Goal: Task Accomplishment & Management: Complete application form

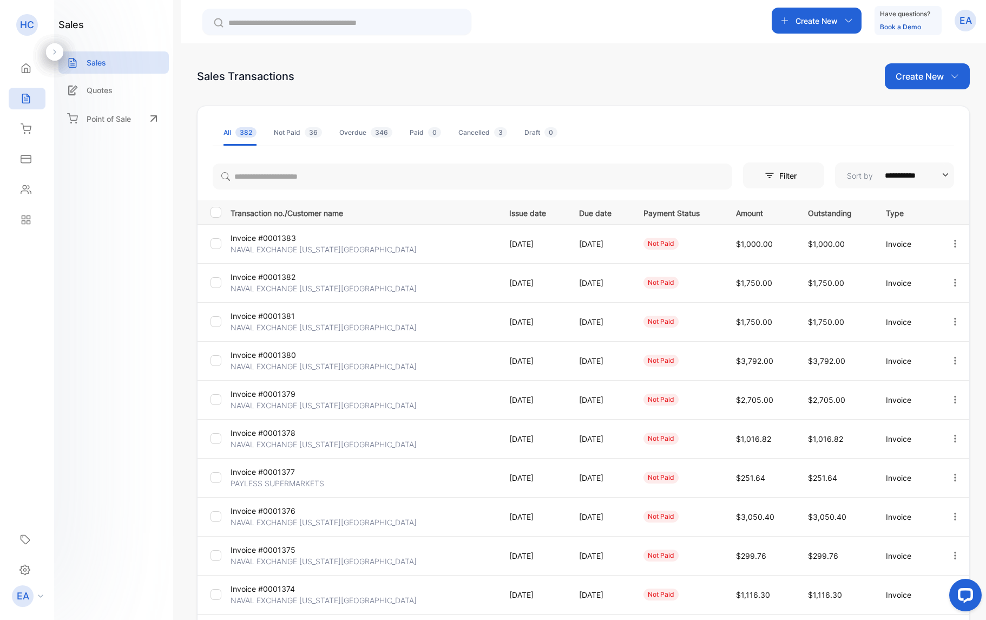
click at [812, 26] on p "Create New" at bounding box center [816, 20] width 42 height 11
click at [796, 50] on p "Invoice" at bounding box center [812, 47] width 36 height 13
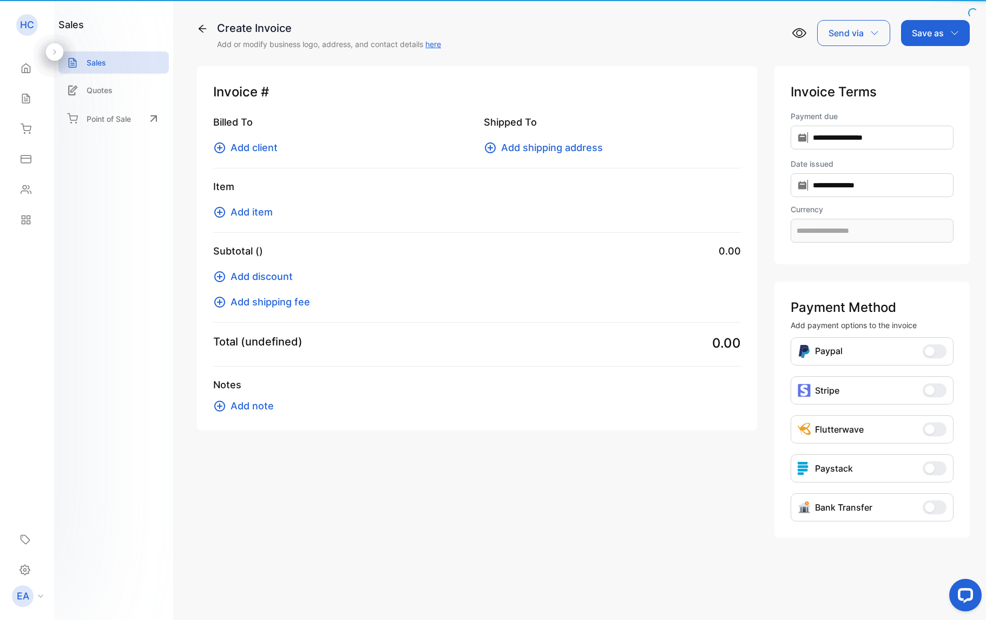
type input "**********"
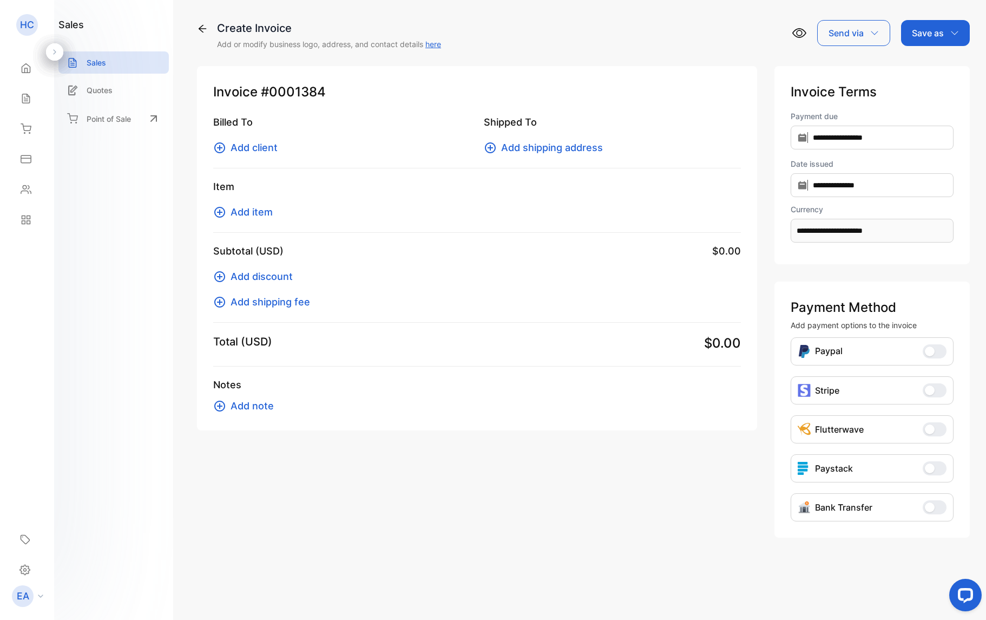
click at [251, 149] on span "Add client" at bounding box center [254, 147] width 47 height 15
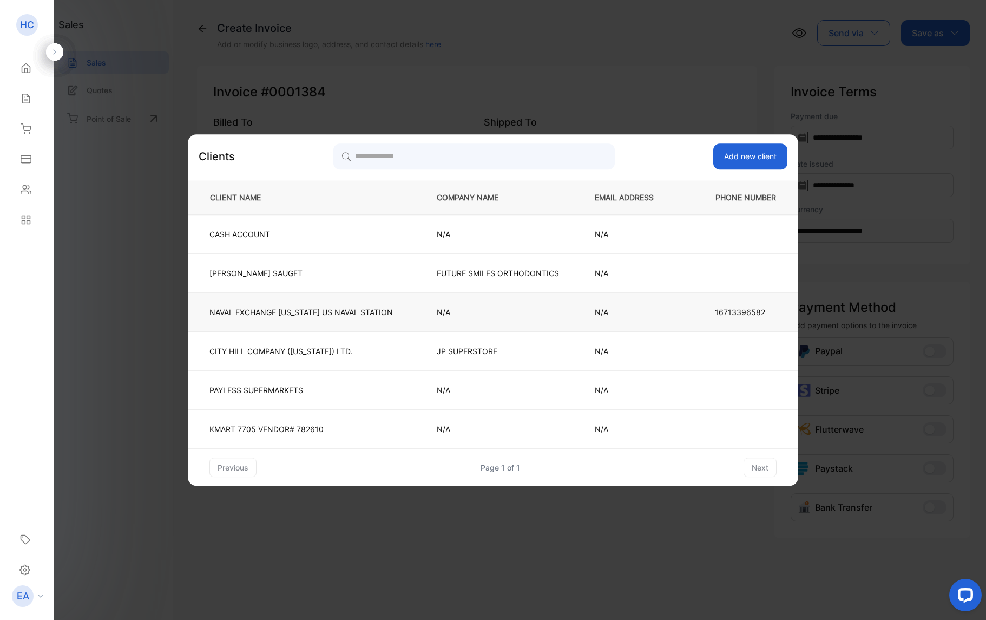
click at [226, 313] on p "NAVAL EXCHANGE [US_STATE][GEOGRAPHIC_DATA]" at bounding box center [300, 311] width 183 height 11
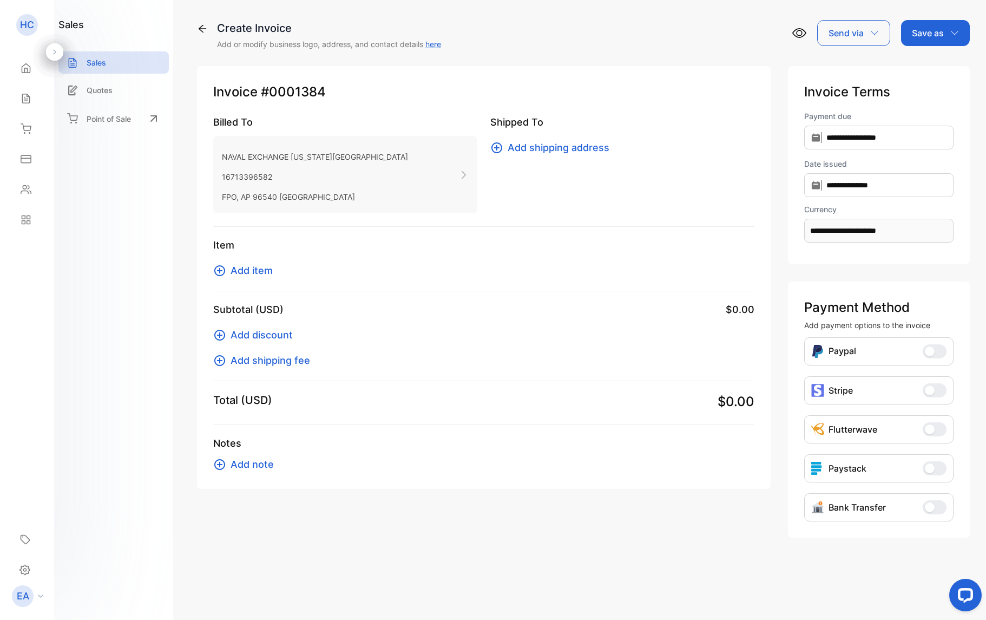
click at [524, 143] on span "Add shipping address" at bounding box center [559, 147] width 102 height 15
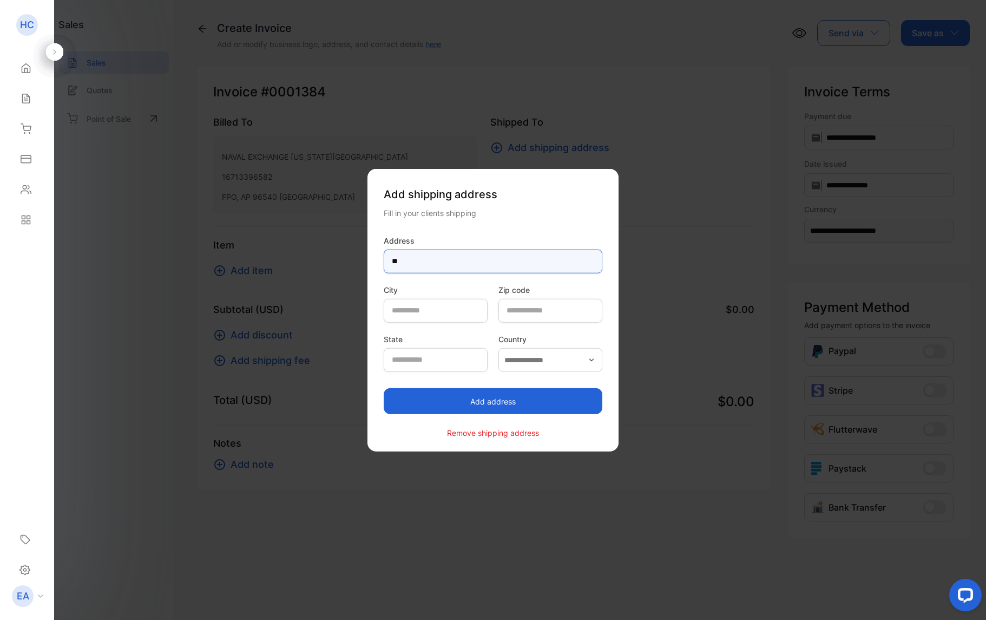
type input "*"
type input "**********"
click at [538, 404] on button "Add address" at bounding box center [493, 401] width 219 height 26
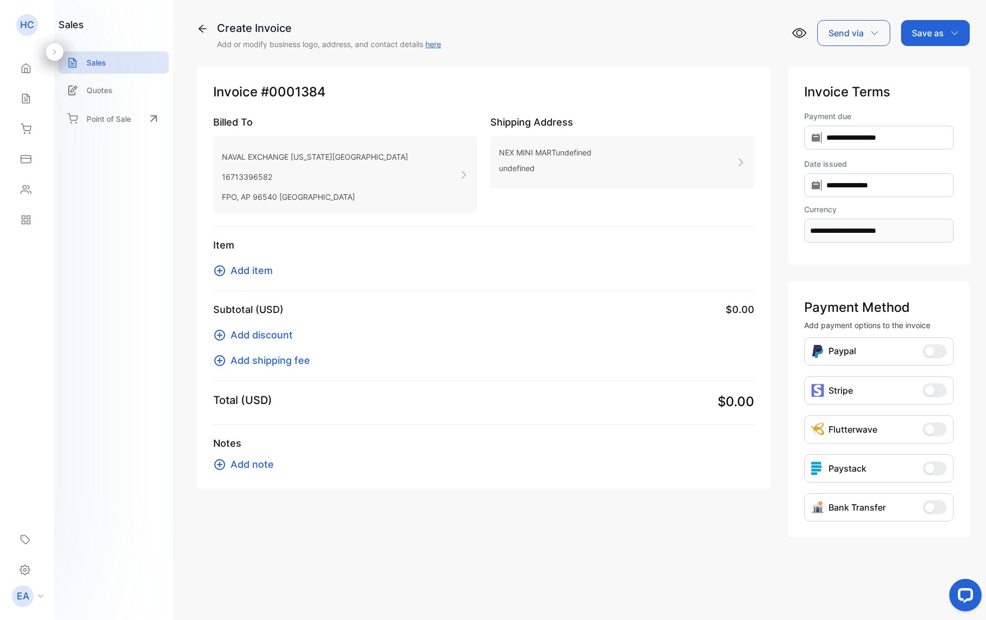
click at [260, 268] on span "Add item" at bounding box center [252, 270] width 42 height 15
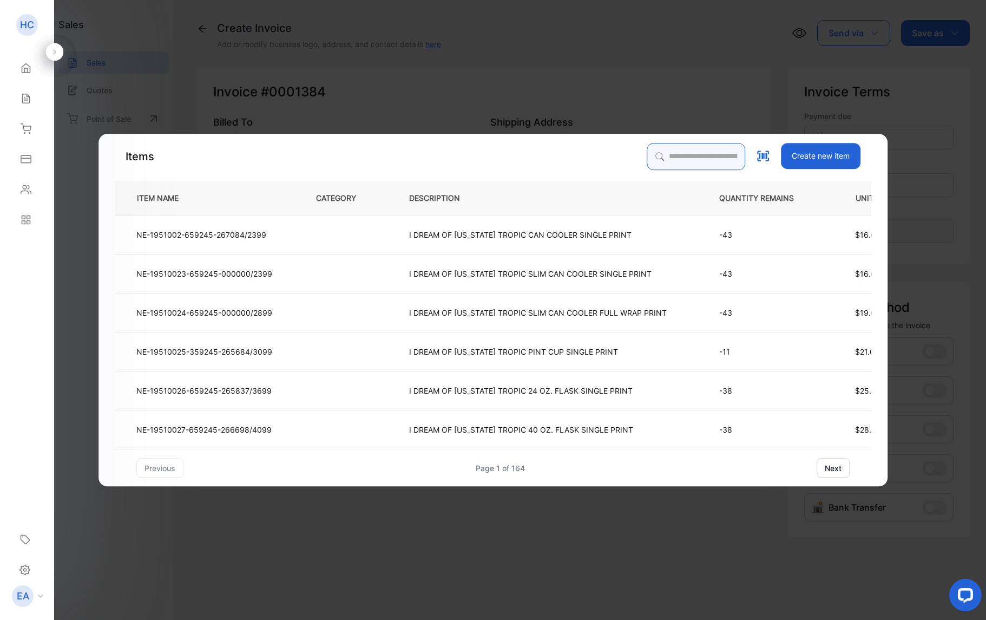
click at [733, 161] on input "search" at bounding box center [696, 156] width 98 height 27
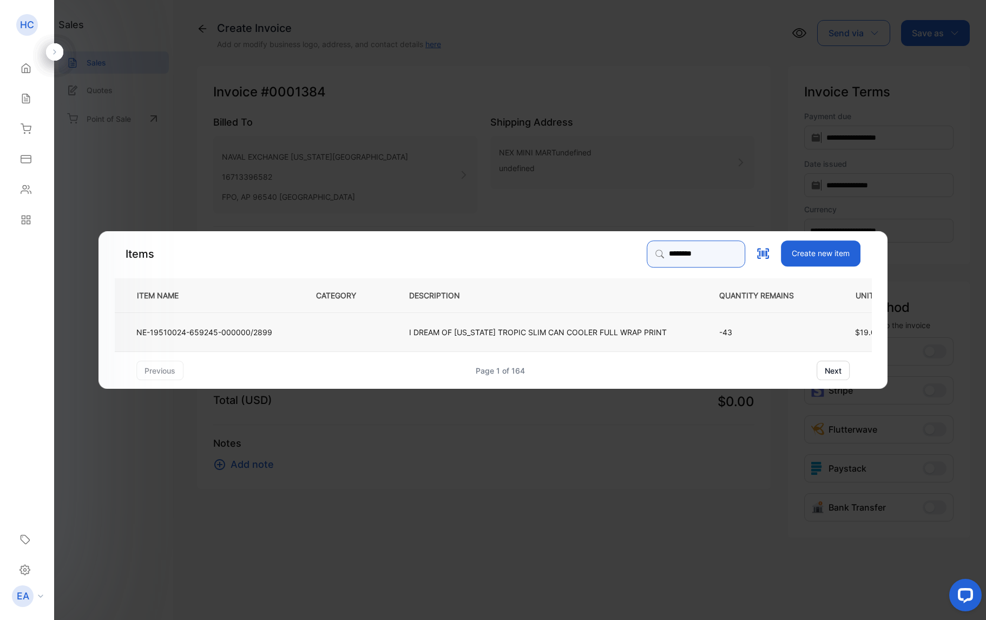
type input "********"
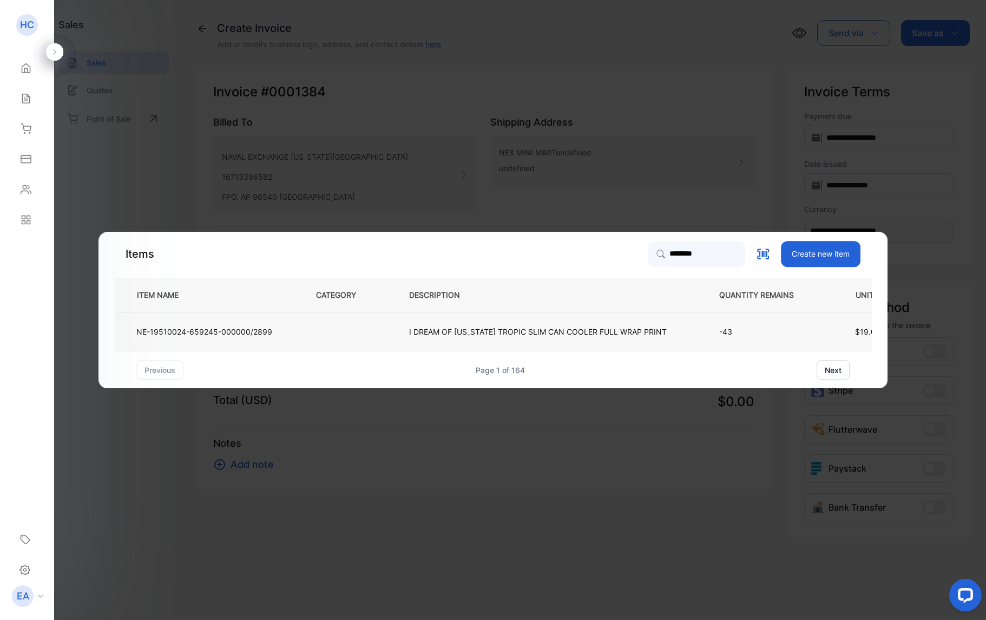
click at [606, 333] on p "I DREAM OF [US_STATE] TROPIC SLIM CAN COOLER FULL WRAP PRINT" at bounding box center [538, 331] width 258 height 11
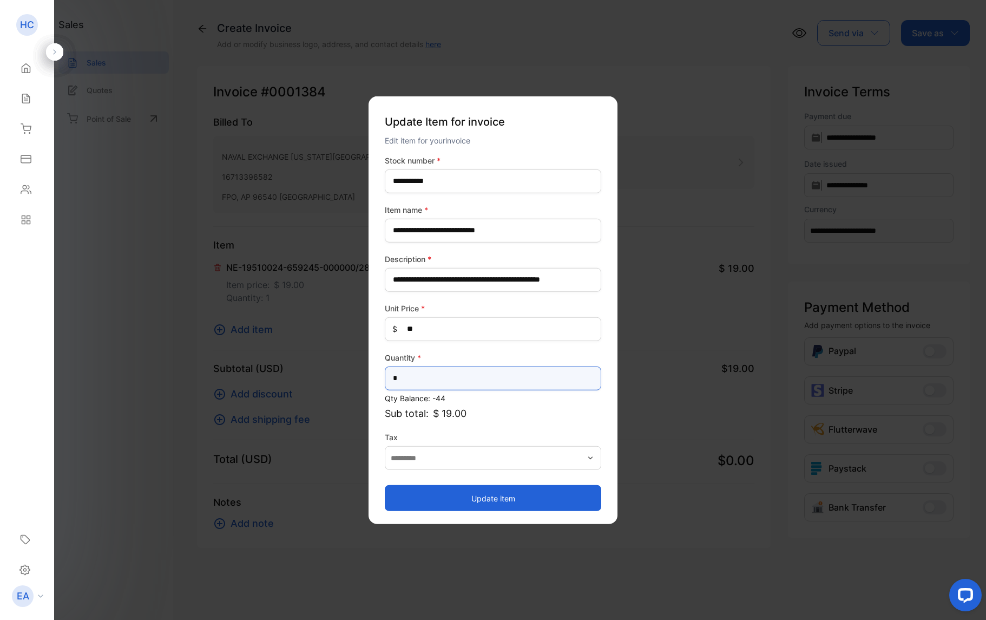
click at [571, 386] on input "*" at bounding box center [493, 378] width 216 height 24
type input "*"
click at [568, 496] on button "Update item" at bounding box center [493, 498] width 216 height 26
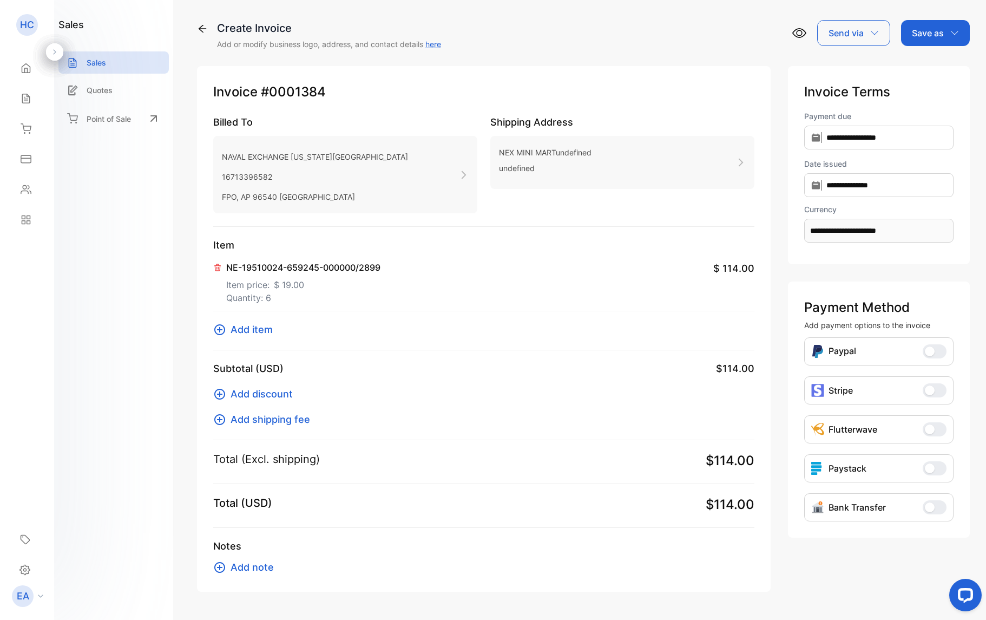
click at [253, 333] on span "Add item" at bounding box center [252, 329] width 42 height 15
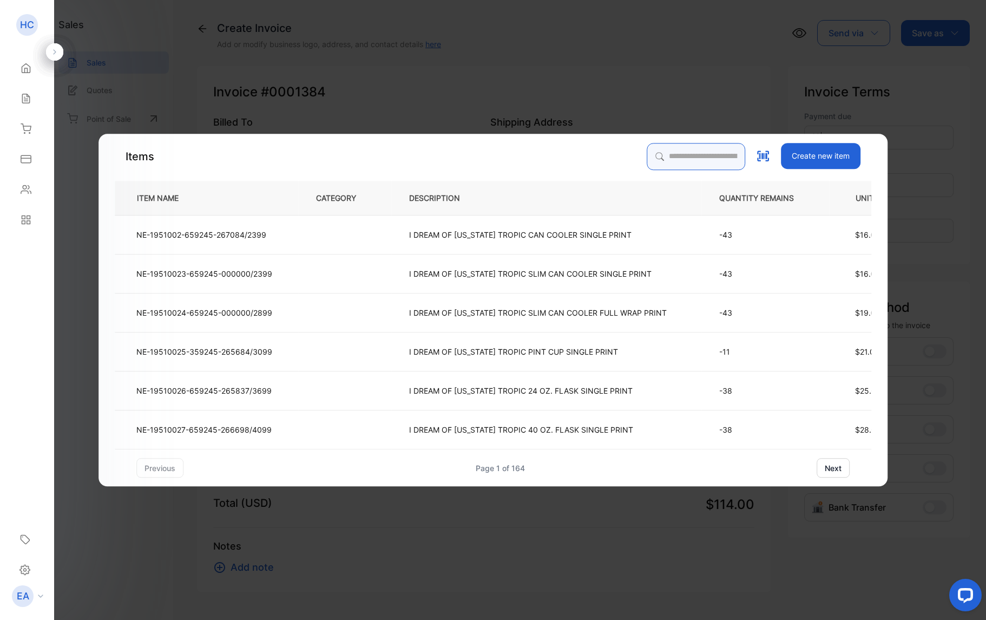
click at [653, 162] on input "search" at bounding box center [696, 156] width 98 height 27
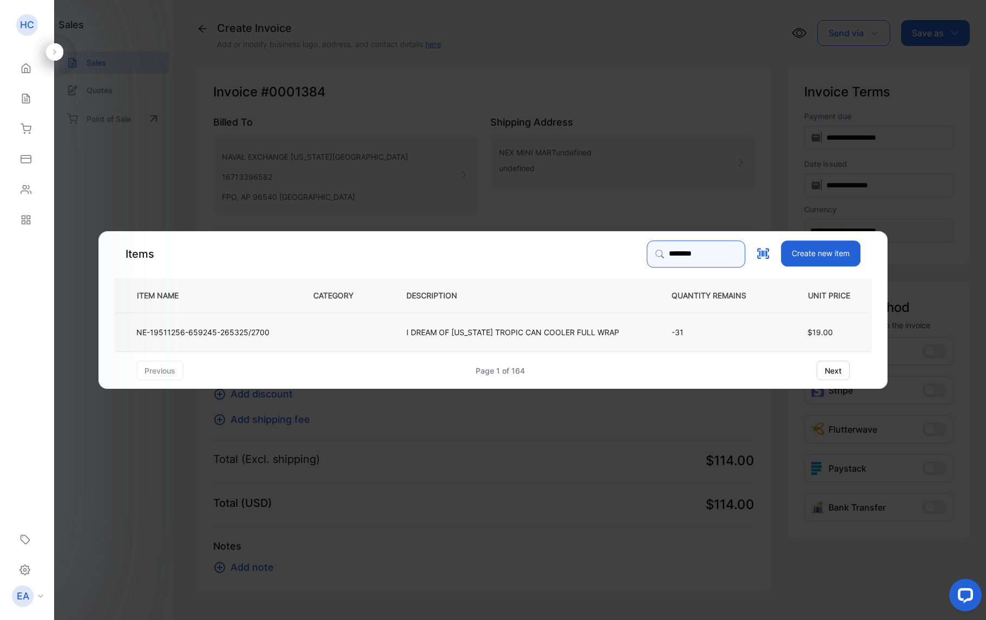
type input "********"
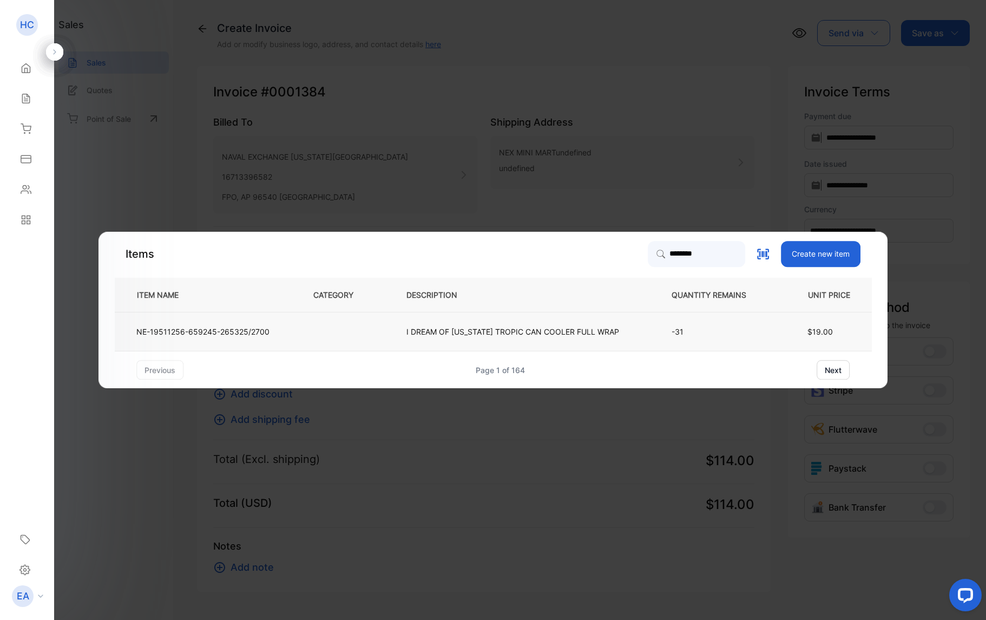
click at [552, 336] on p "I DREAM OF [US_STATE] TROPIC CAN COOLER FULL WRAP" at bounding box center [512, 331] width 213 height 11
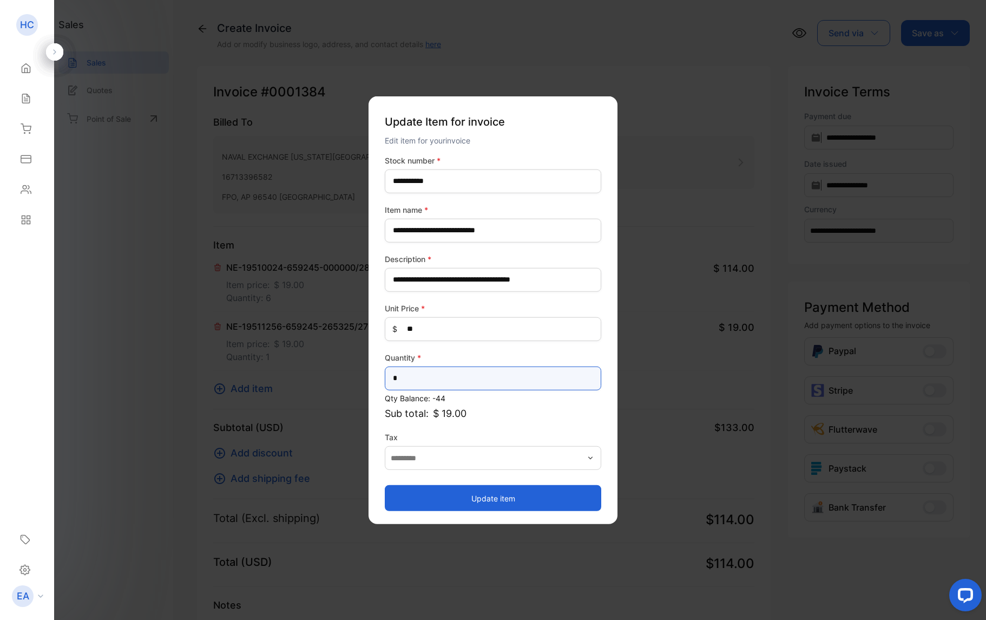
click at [530, 385] on input "*" at bounding box center [493, 378] width 216 height 24
type input "*"
click at [511, 497] on button "Update item" at bounding box center [493, 498] width 216 height 26
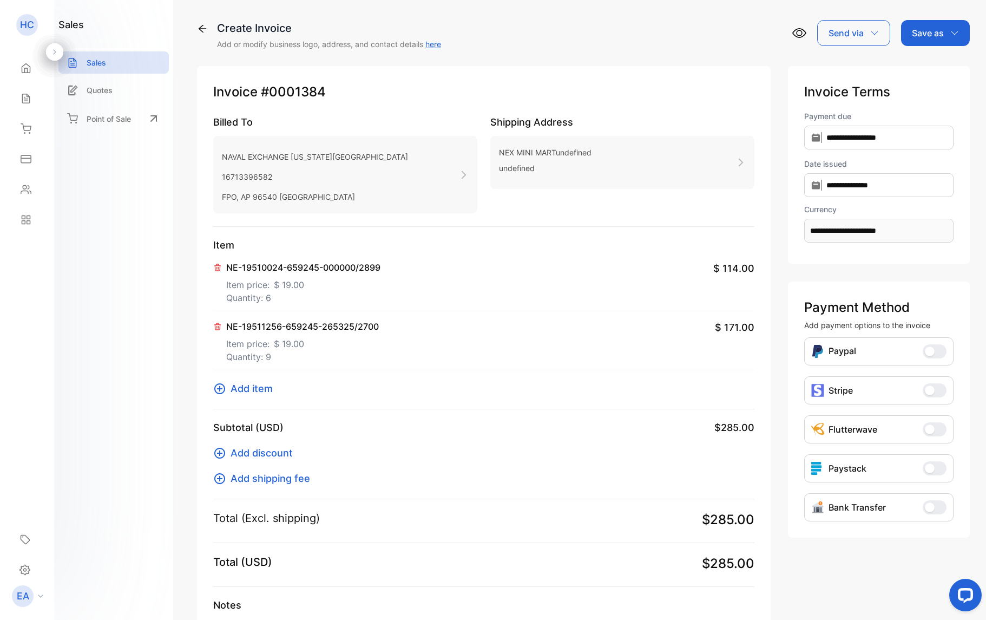
click at [247, 389] on span "Add item" at bounding box center [252, 388] width 42 height 15
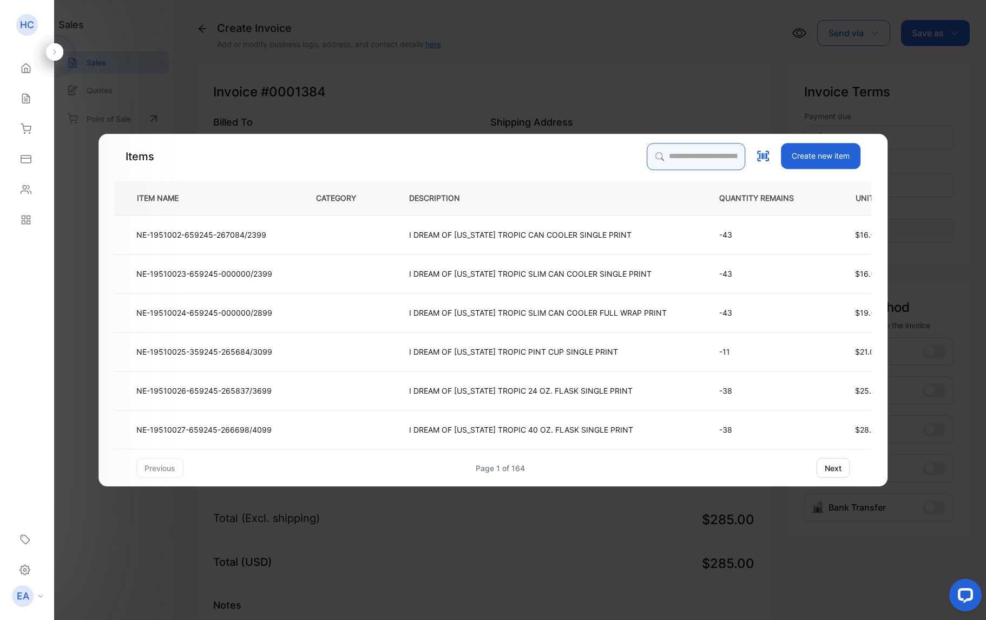
click at [673, 163] on input "search" at bounding box center [696, 156] width 98 height 27
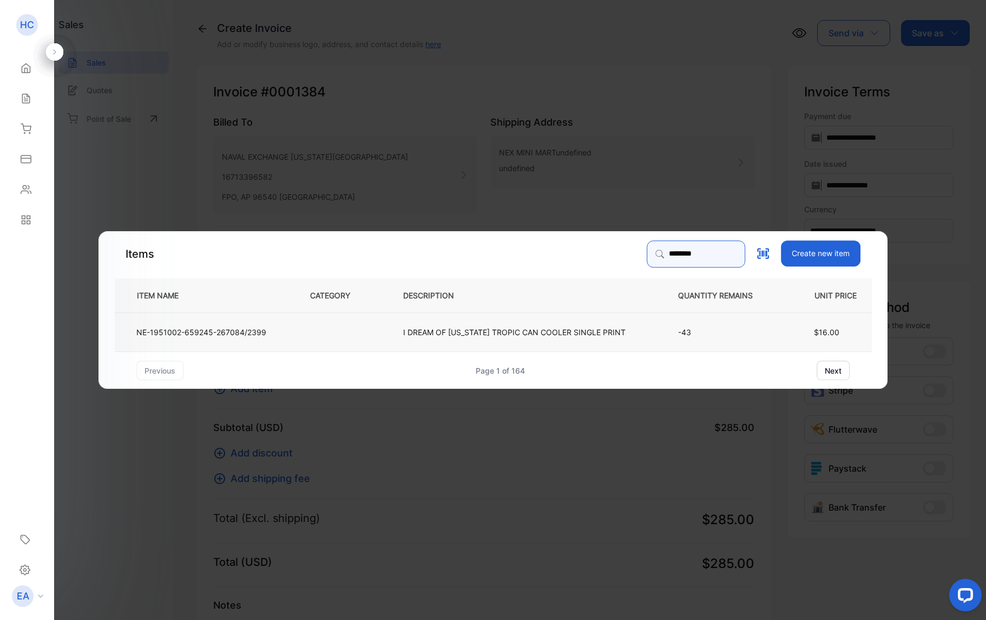
type input "********"
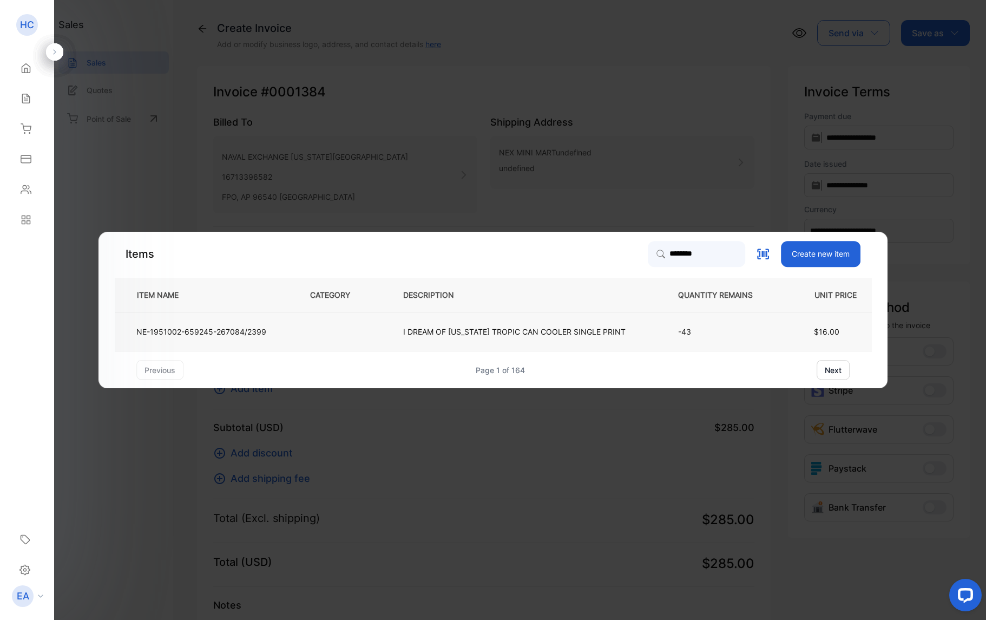
click at [593, 337] on p "I DREAM OF [US_STATE] TROPIC CAN COOLER SINGLE PRINT" at bounding box center [514, 331] width 222 height 11
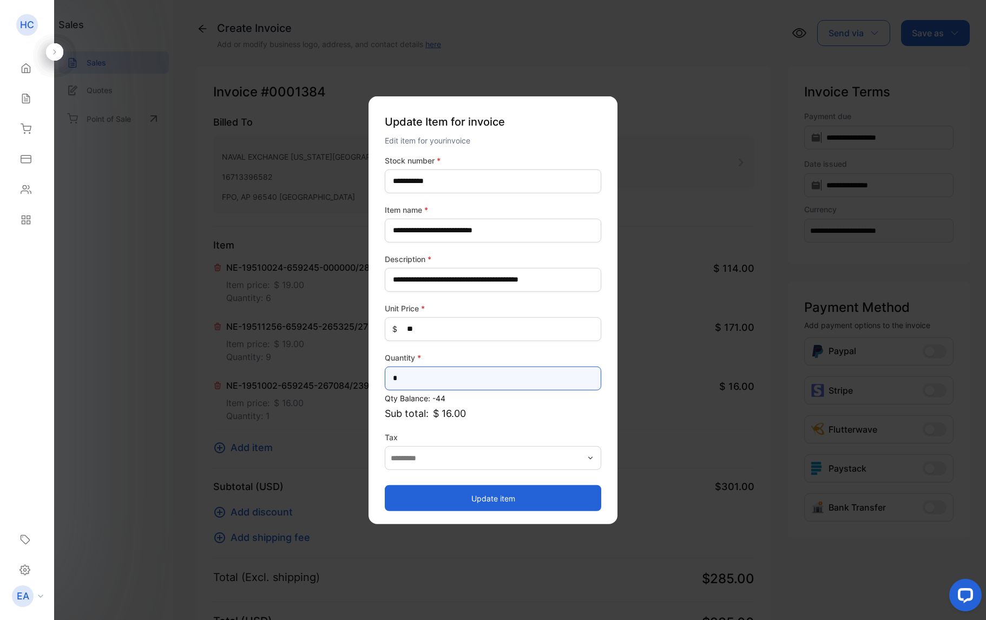
click at [572, 374] on input "*" at bounding box center [493, 378] width 216 height 24
type input "*"
click at [527, 491] on button "Update item" at bounding box center [493, 498] width 216 height 26
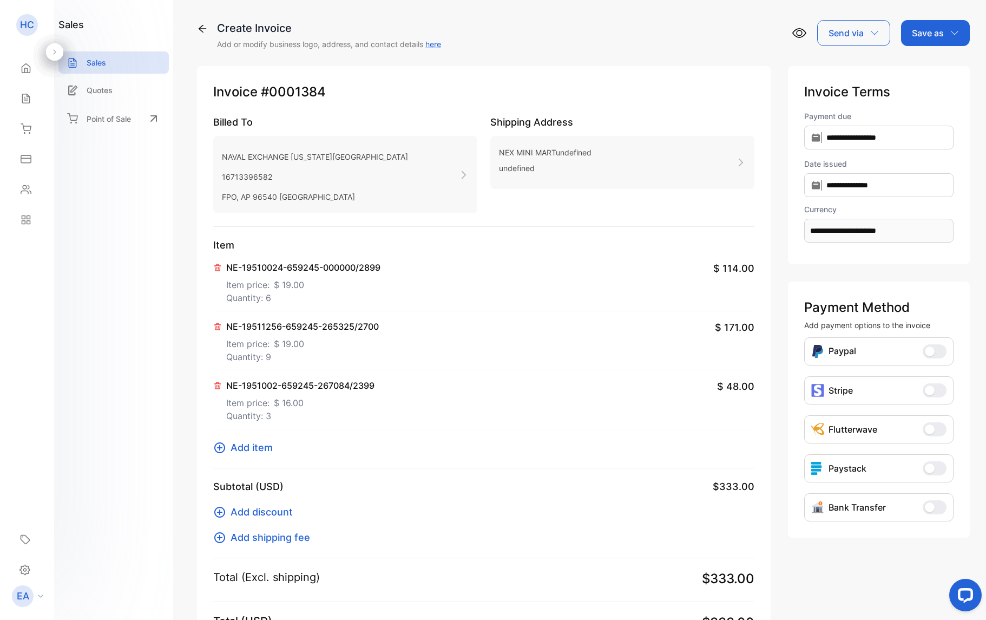
click at [935, 38] on p "Save as" at bounding box center [928, 33] width 32 height 13
click at [572, 153] on p "NEX MINI MARTundefined" at bounding box center [545, 152] width 93 height 16
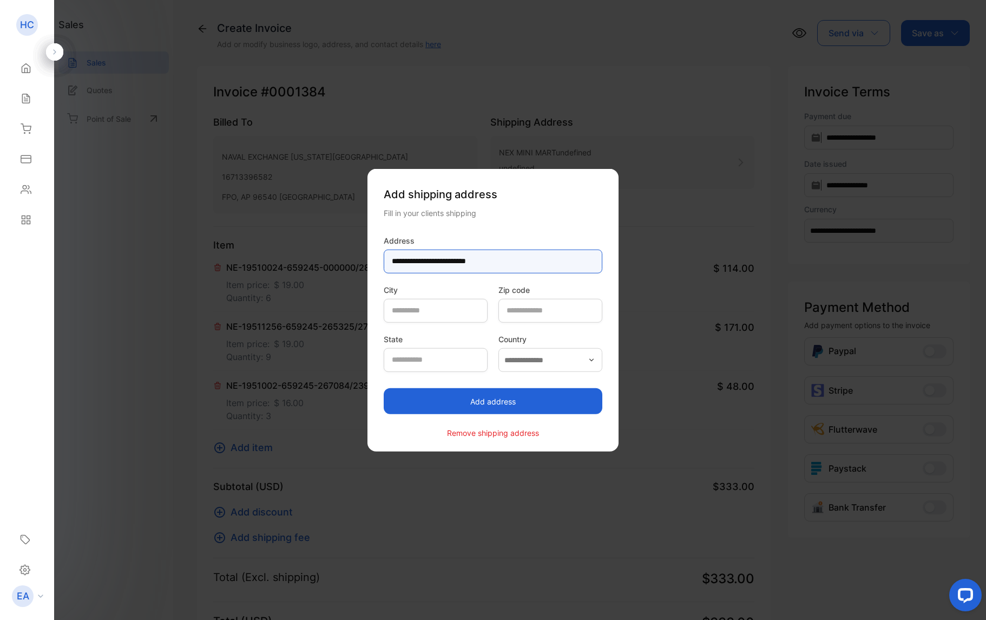
type input "**********"
click at [498, 402] on button "Add address" at bounding box center [493, 401] width 219 height 26
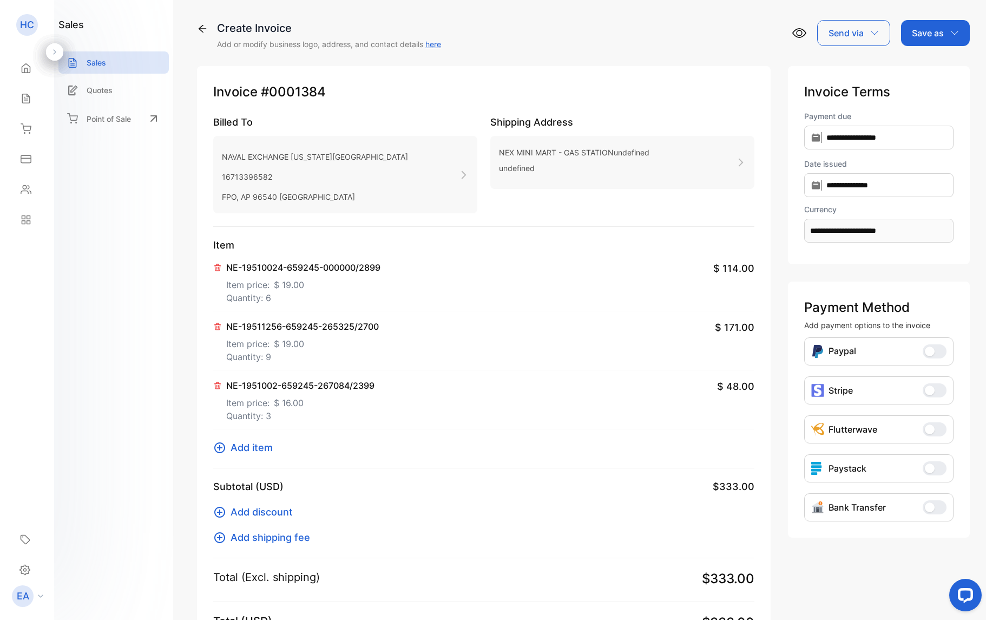
click at [912, 35] on p "Save as" at bounding box center [928, 33] width 32 height 13
click at [912, 67] on div "Invoice" at bounding box center [933, 69] width 62 height 22
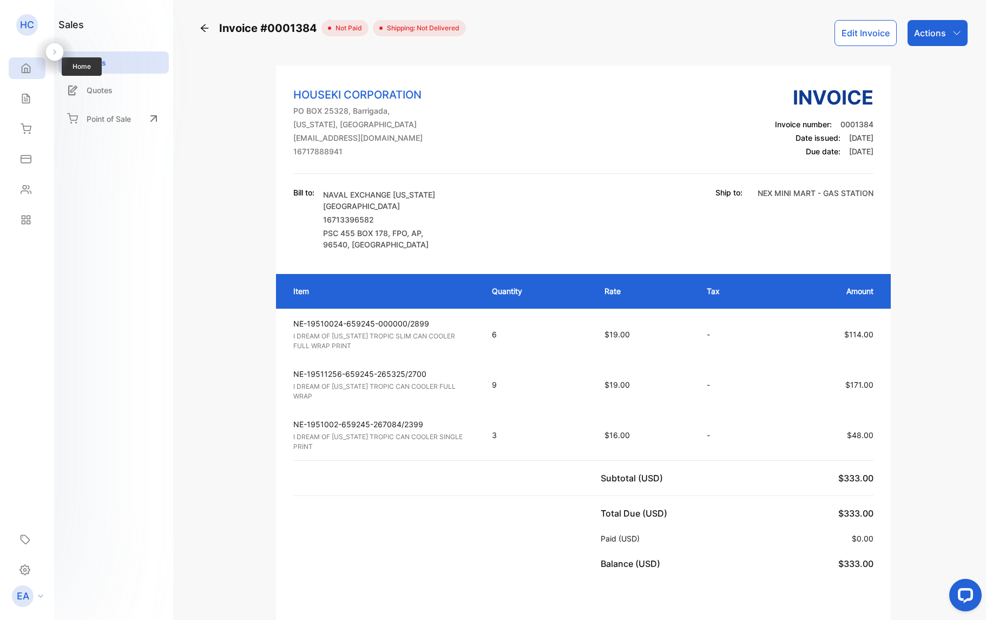
click at [32, 75] on div "Home" at bounding box center [27, 68] width 37 height 22
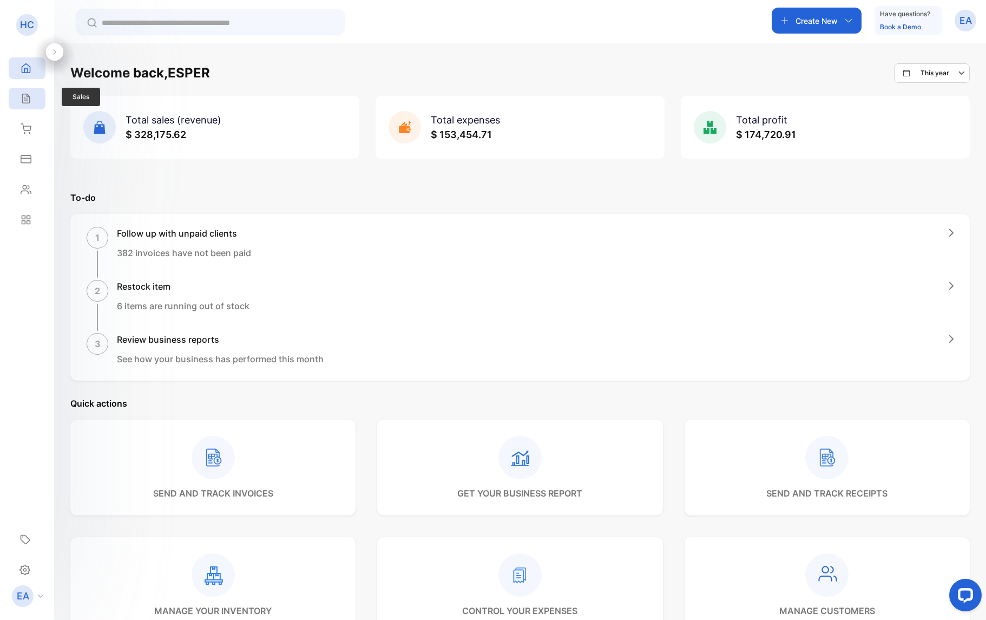
click at [23, 102] on icon at bounding box center [26, 98] width 11 height 11
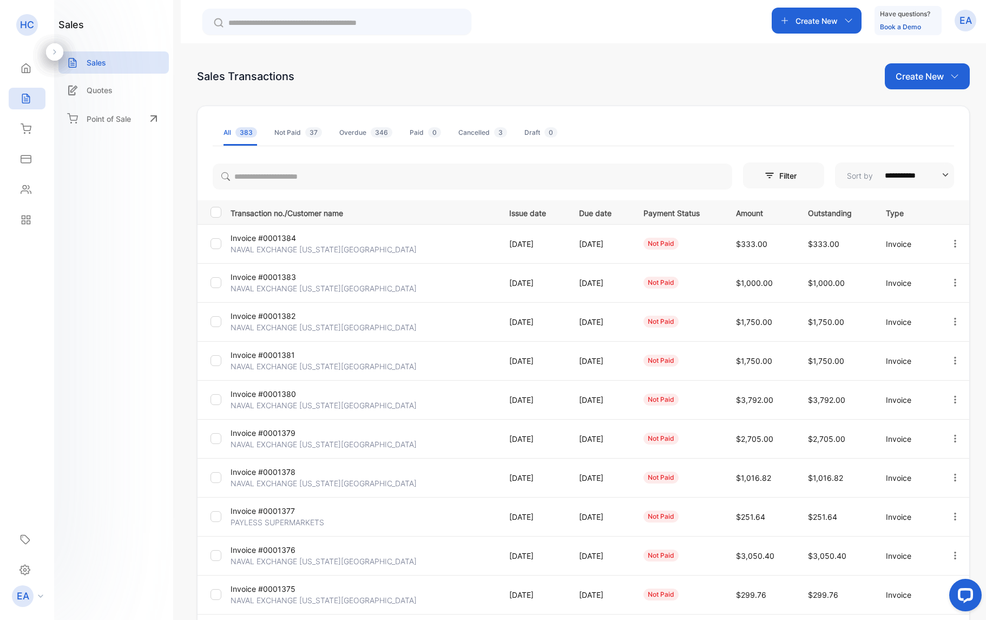
scroll to position [90, 0]
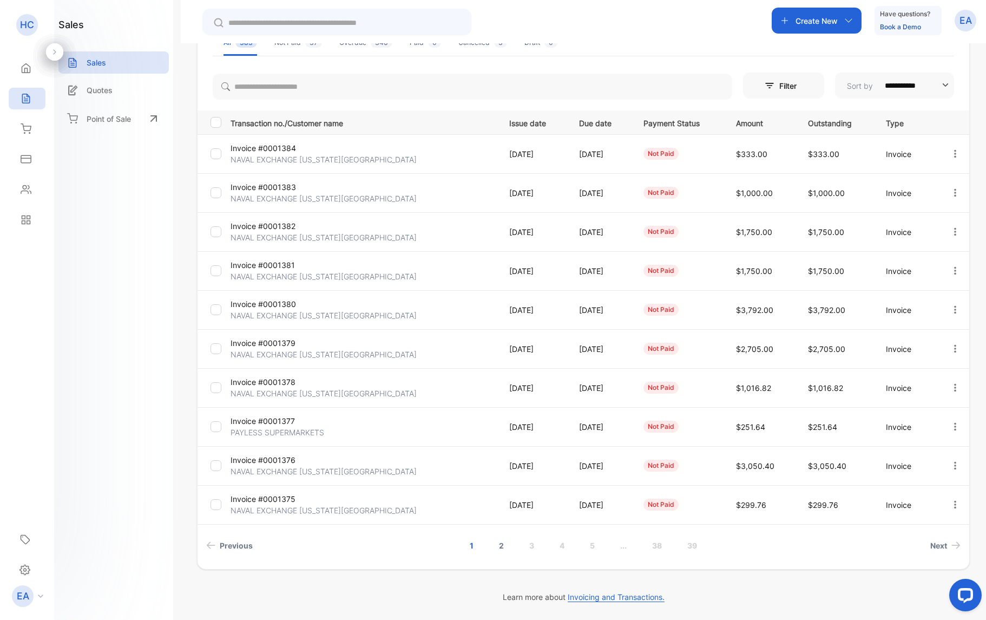
click at [492, 548] on link "2" at bounding box center [501, 545] width 31 height 20
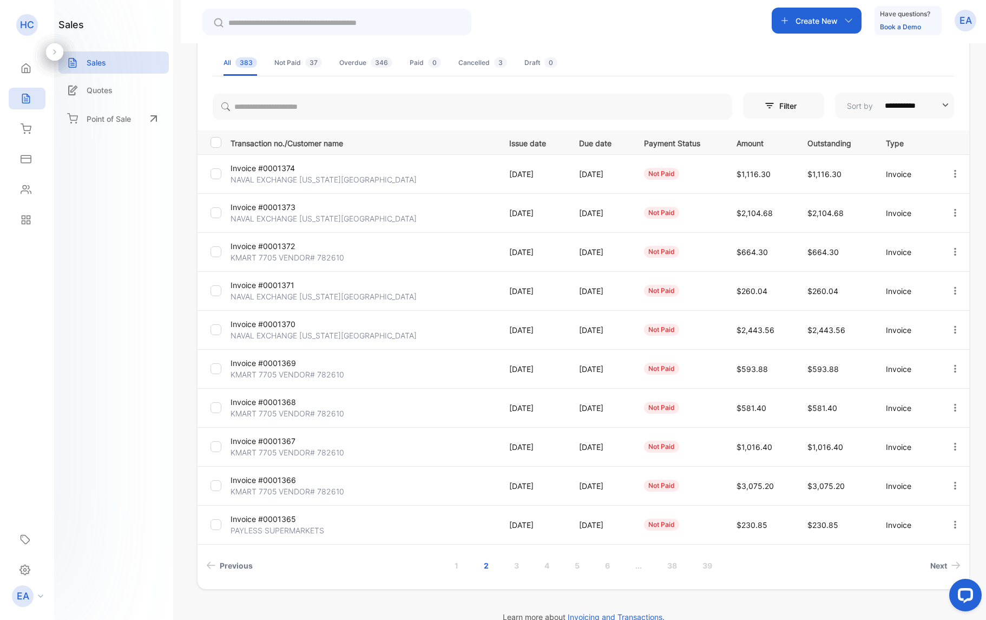
click at [296, 209] on p "Invoice #0001373" at bounding box center [275, 206] width 88 height 11
click at [498, 569] on link "2" at bounding box center [501, 565] width 31 height 20
click at [327, 175] on p "NAVAL EXCHANGE [US_STATE][GEOGRAPHIC_DATA]" at bounding box center [324, 179] width 186 height 11
click at [289, 530] on p "NAVAL EXCHANGE [US_STATE][GEOGRAPHIC_DATA]" at bounding box center [324, 529] width 186 height 11
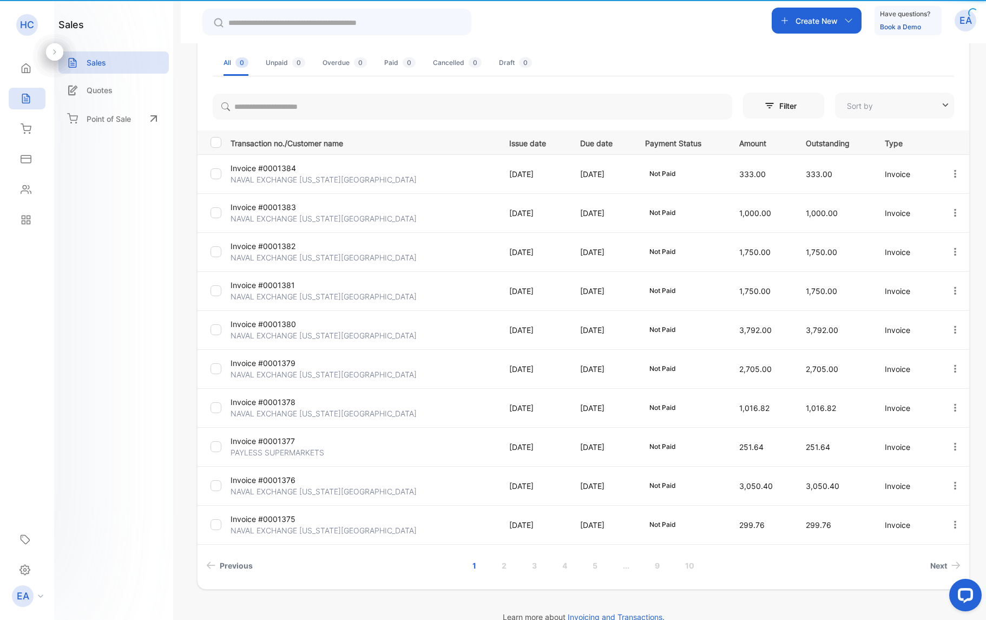
type input "**********"
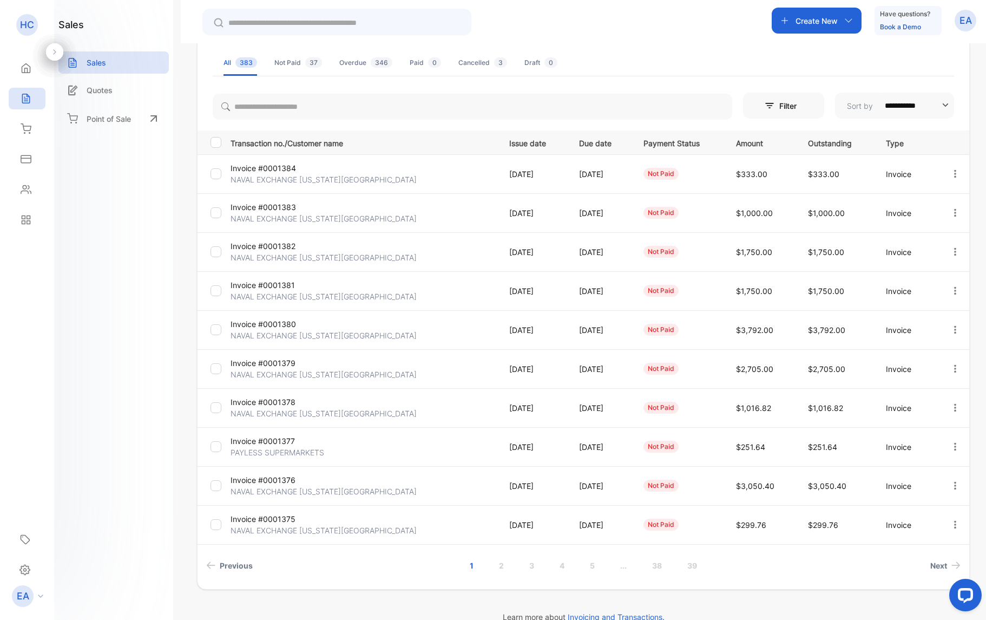
click at [269, 495] on p "NAVAL EXCHANGE [US_STATE][GEOGRAPHIC_DATA]" at bounding box center [324, 490] width 186 height 11
click at [260, 452] on p "PAYLESS SUPERMARKETS" at bounding box center [278, 451] width 94 height 11
click at [259, 404] on p "Invoice #0001378" at bounding box center [275, 401] width 88 height 11
click at [277, 360] on p "Invoice #0001379" at bounding box center [275, 362] width 88 height 11
click at [289, 332] on p "NAVAL EXCHANGE [US_STATE][GEOGRAPHIC_DATA]" at bounding box center [324, 335] width 186 height 11
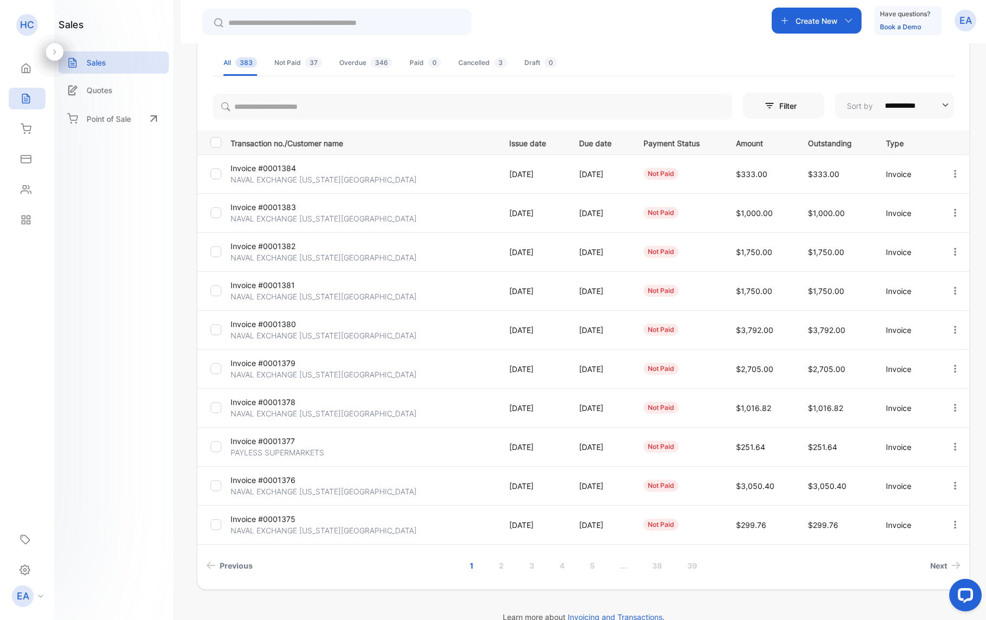
click at [255, 284] on p "Invoice #0001381" at bounding box center [275, 284] width 88 height 11
click at [267, 264] on td "Invoice #0001382 NAVAL EXCHANGE [US_STATE][GEOGRAPHIC_DATA]" at bounding box center [361, 251] width 270 height 39
click at [268, 262] on p "NAVAL EXCHANGE [US_STATE][GEOGRAPHIC_DATA]" at bounding box center [324, 257] width 186 height 11
click at [276, 209] on p "Invoice #0001383" at bounding box center [275, 206] width 88 height 11
click at [284, 175] on p "NAVAL EXCHANGE [US_STATE][GEOGRAPHIC_DATA]" at bounding box center [324, 179] width 186 height 11
